Goal: Navigation & Orientation: Find specific page/section

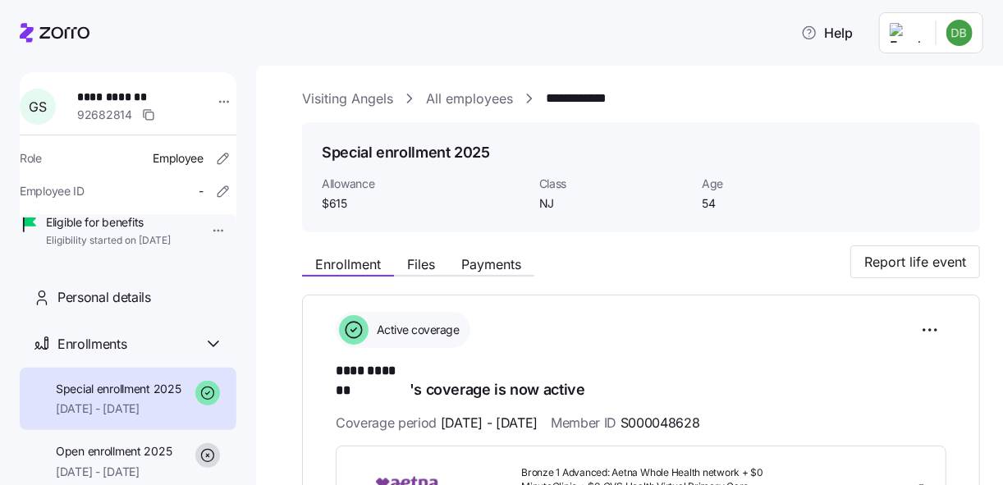
click at [62, 29] on icon at bounding box center [55, 33] width 70 height 20
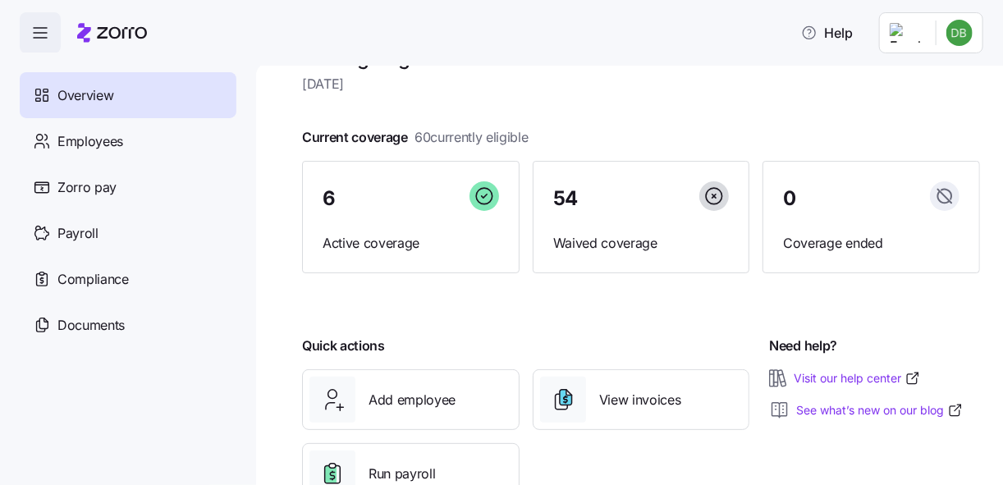
scroll to position [100, 0]
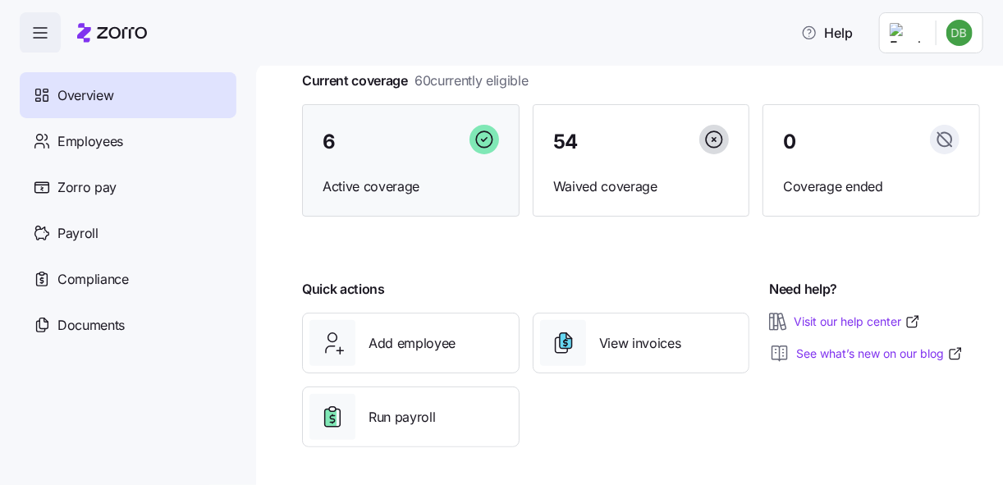
click at [383, 138] on div "6" at bounding box center [411, 142] width 176 height 35
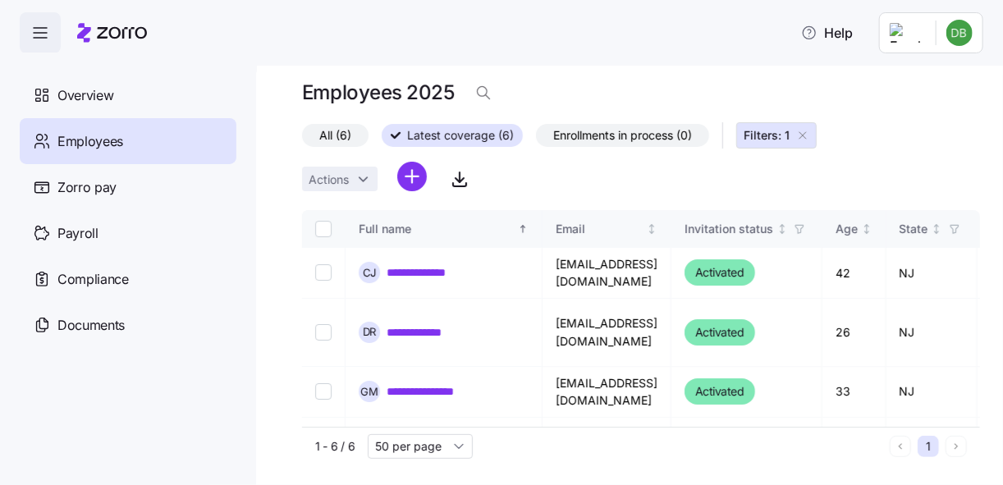
click at [112, 24] on icon at bounding box center [112, 33] width 70 height 20
